Goal: Information Seeking & Learning: Compare options

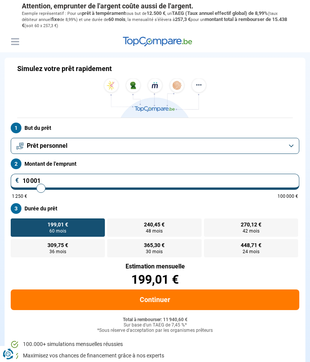
click at [59, 181] on input "10 001" at bounding box center [155, 182] width 288 height 16
type input "9 000"
type input "9000"
type input "8 750"
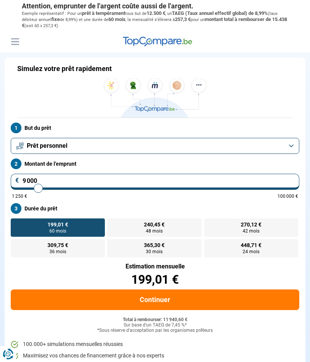
type input "8750"
type input "8 500"
type input "8500"
type input "8 250"
type input "8250"
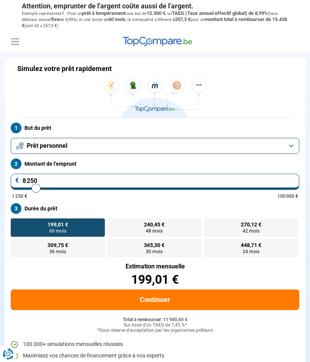
type input "7 750"
type input "7750"
type input "7 250"
type input "7250"
type input "7 000"
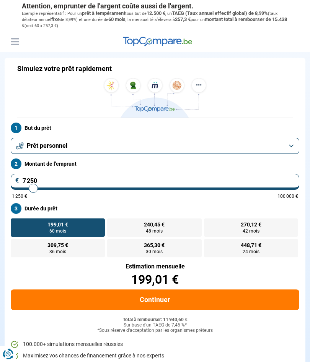
type input "7000"
type input "6 250"
type input "6250"
type input "5 750"
type input "5750"
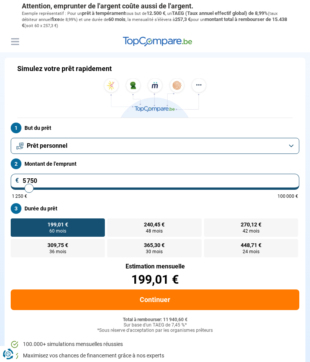
type input "5 500"
type input "5500"
type input "5 250"
type input "5250"
type input "5 000"
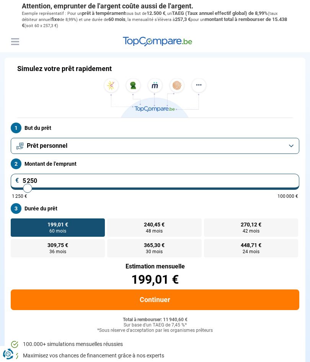
type input "5000"
type input "4 750"
type input "4750"
type input "4 500"
type input "4500"
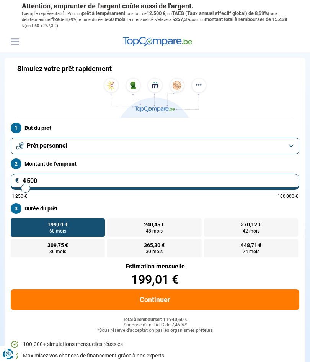
type input "4 250"
type input "4250"
type input "4 000"
type input "4000"
type input "3 750"
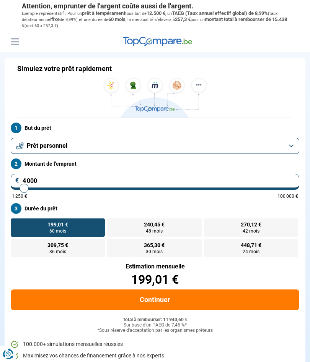
type input "3750"
type input "3 500"
type input "3500"
type input "3 250"
type input "3250"
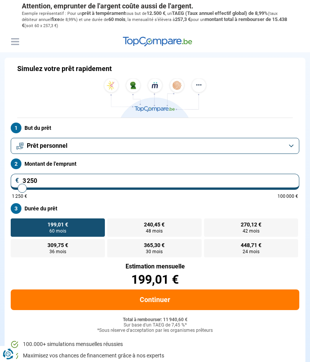
type input "3 000"
type input "3000"
type input "2 750"
type input "2750"
type input "2 500"
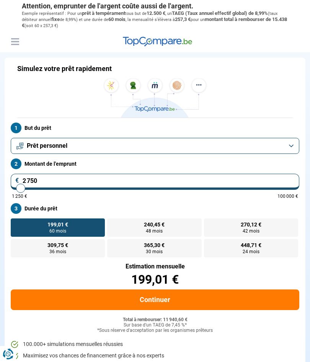
type input "2500"
type input "2 250"
type input "2250"
type input "2 000"
type input "2000"
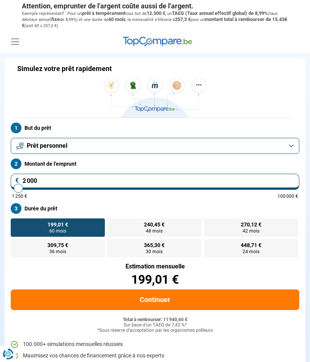
type input "1 750"
type input "1750"
type input "1 500"
type input "1500"
type input "1 250"
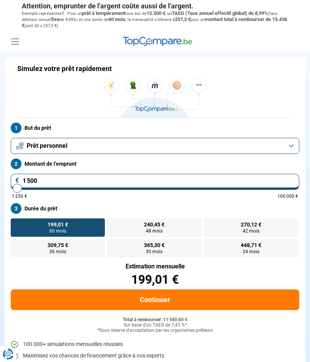
type input "1250"
type input "1 500"
type input "1500"
type input "1 750"
type input "1750"
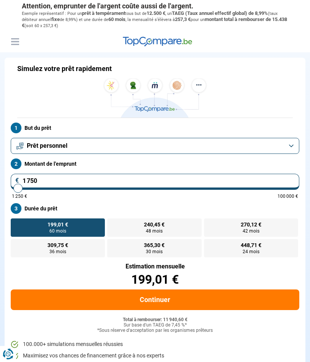
type input "2 000"
type input "2000"
type input "2 250"
type input "2250"
type input "2 500"
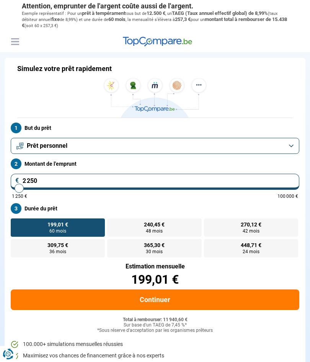
type input "2500"
type input "2 750"
type input "2750"
type input "3 000"
type input "3000"
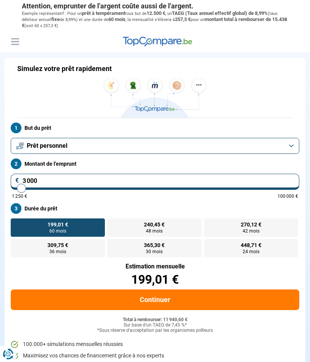
type input "3 250"
type input "3250"
type input "3 000"
type input "3000"
type input "3 250"
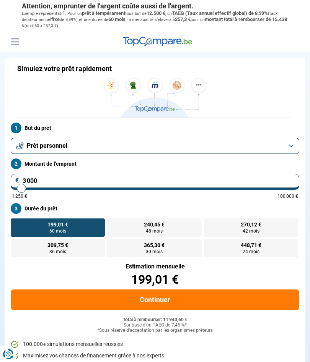
type input "3250"
type input "3 500"
type input "3500"
type input "3 250"
type input "3250"
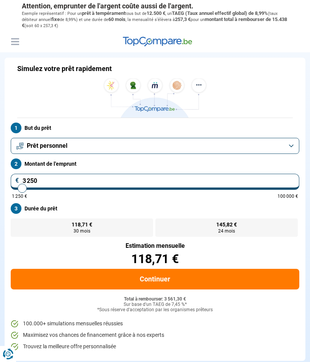
radio input "true"
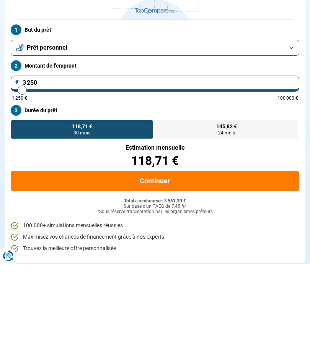
type input "325"
type input "1250"
type input "32"
type input "1250"
type input "3"
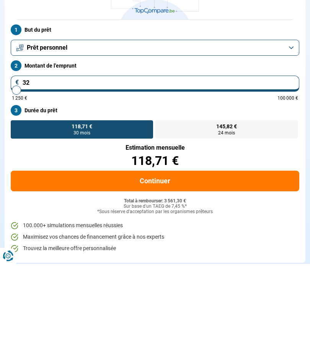
type input "1250"
type input "1 250"
type input "1250"
radio input "true"
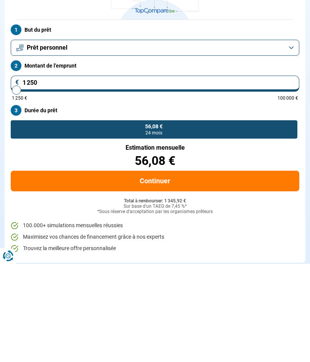
type input "12 504"
type input "12500"
type input "125 040"
type input "100000"
type input "100 000"
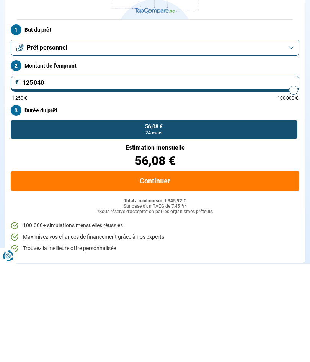
type input "100000"
radio input "false"
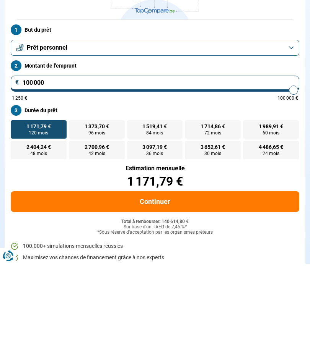
type input "10 000"
type input "10000"
type input "1 000"
type input "1250"
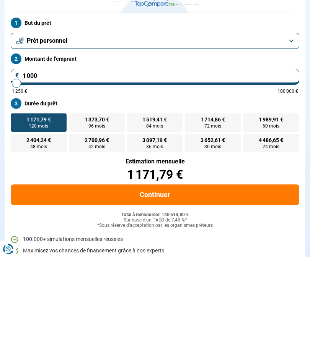
type input "100"
type input "1250"
type input "10"
type input "1250"
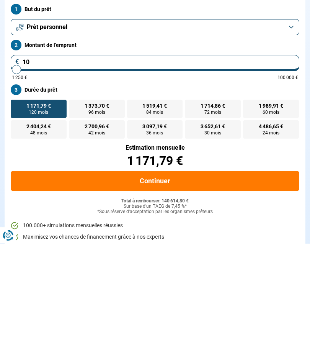
type input "1"
type input "1250"
type input "0"
type input "1250"
type input "1 250"
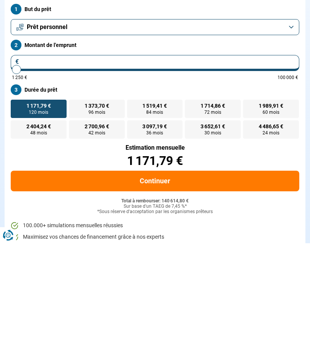
type input "1250"
radio input "true"
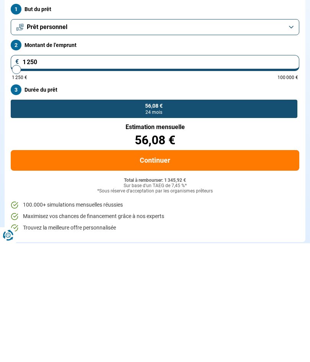
type input "12 503"
type input "12500"
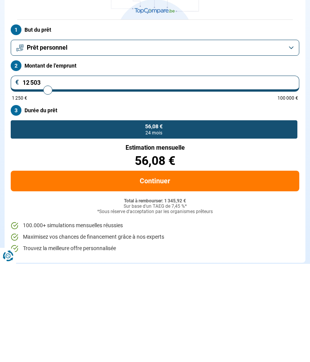
type input "125 034"
type input "100000"
type input "100 000"
type input "100000"
radio input "false"
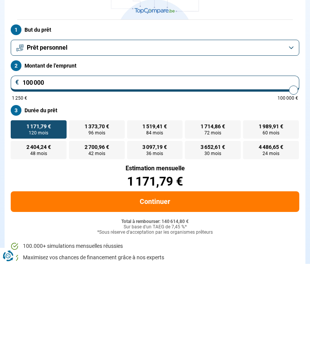
type input "10 000"
type input "10000"
type input "1 000"
type input "1250"
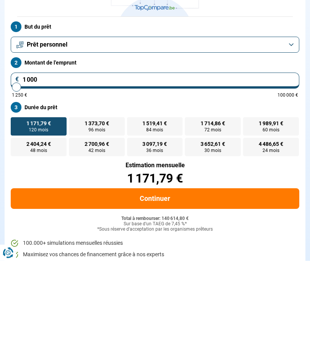
type input "100"
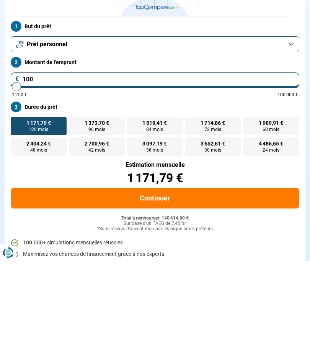
type input "1250"
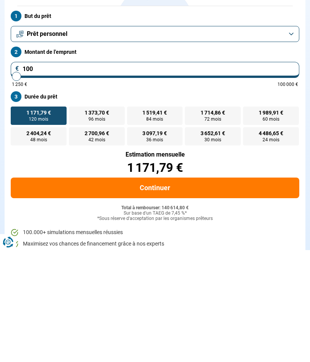
type input "10"
type input "1250"
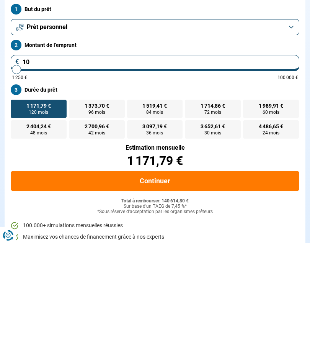
type input "1"
type input "1250"
type input "0"
type input "1250"
type input "1 250"
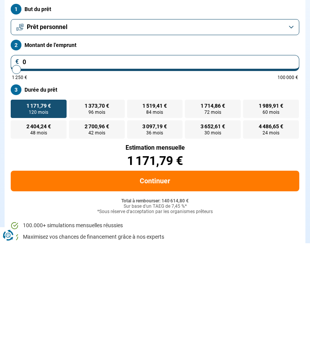
type input "1250"
radio input "true"
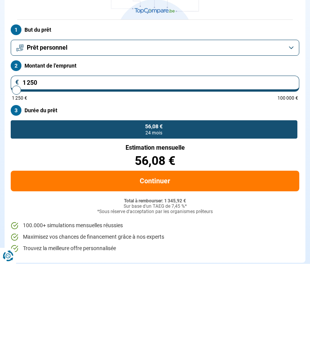
click at [15, 174] on input "1 250" at bounding box center [155, 182] width 288 height 16
type input "1 500"
type input "1500"
type input "1 750"
type input "1750"
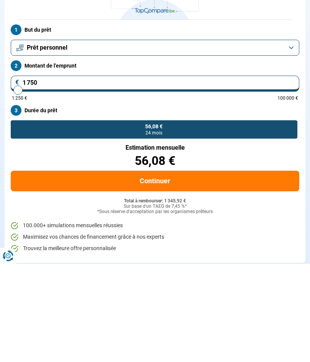
type input "2 000"
type input "2000"
type input "2 250"
type input "2250"
type input "2 500"
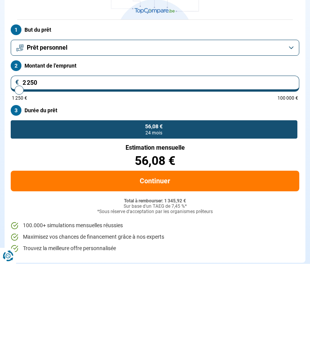
type input "2500"
type input "2 750"
type input "2750"
type input "3 000"
type input "3000"
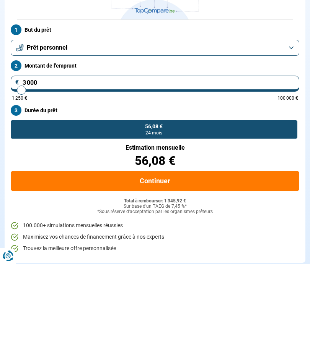
type input "3 250"
type input "3250"
type input "3 000"
type input "3000"
type input "3 250"
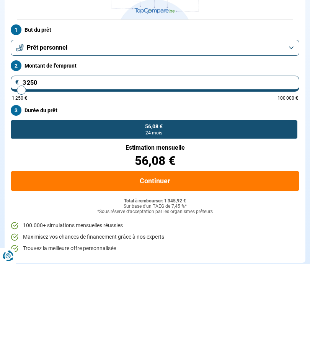
type input "3250"
type input "3 500"
type input "3500"
type input "3 250"
type input "3250"
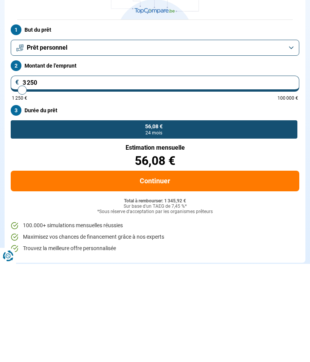
type input "3 500"
type input "3500"
type input "3 750"
type input "3750"
radio input "false"
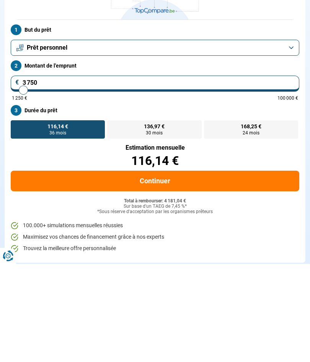
type input "4 750"
type input "4750"
type input "4 500"
type input "4500"
type input "4 250"
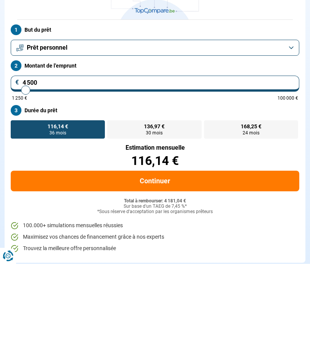
type input "4250"
type input "4 000"
type input "4000"
type input "4 250"
type input "4250"
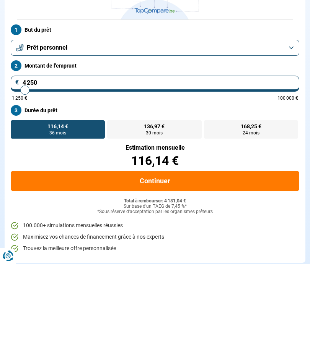
type input "4 500"
type input "4500"
type input "4 750"
type input "4750"
type input "5 000"
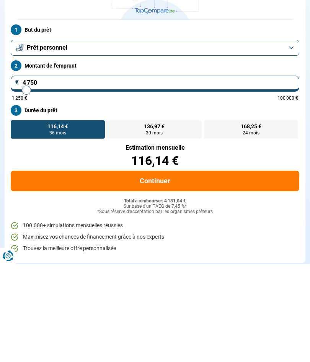
type input "5000"
type input "4 750"
type input "4750"
type input "4 500"
type input "4500"
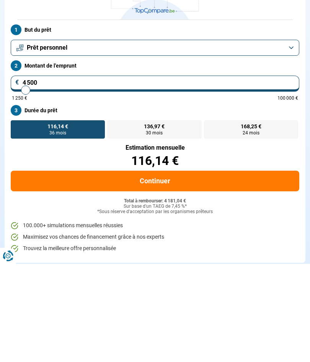
type input "4 250"
type input "4250"
type input "4 000"
type input "4000"
type input "3 750"
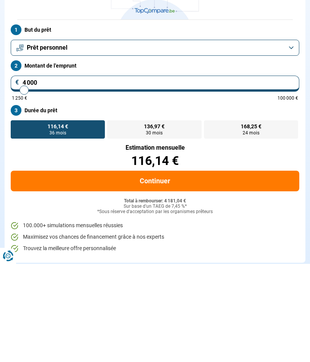
type input "3750"
type input "3 500"
type input "3500"
type input "3 250"
type input "3250"
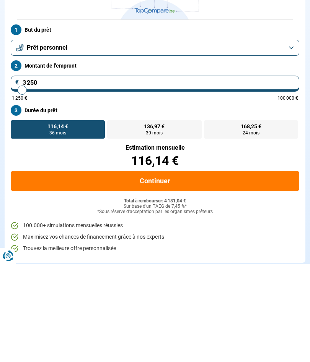
type input "3 500"
type input "3500"
radio input "true"
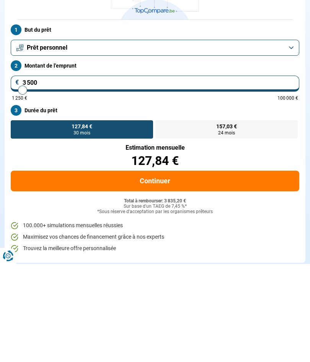
click at [236, 222] on span "157,03 €" at bounding box center [226, 224] width 21 height 5
click at [160, 219] on input "157,03 € 24 mois" at bounding box center [157, 221] width 5 height 5
radio input "true"
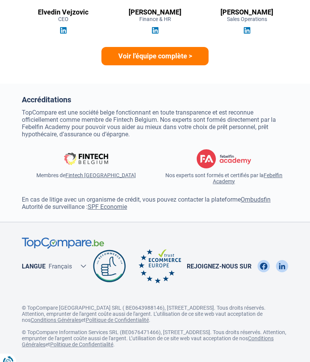
scroll to position [2316, 0]
